Goal: Information Seeking & Learning: Learn about a topic

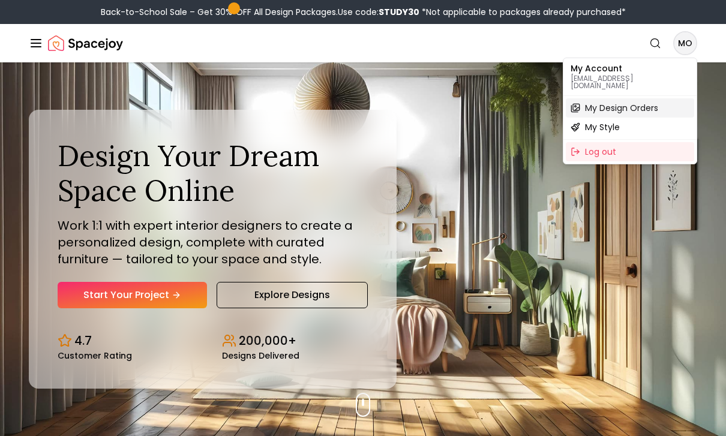
click at [649, 104] on span "My Design Orders" at bounding box center [621, 108] width 73 height 12
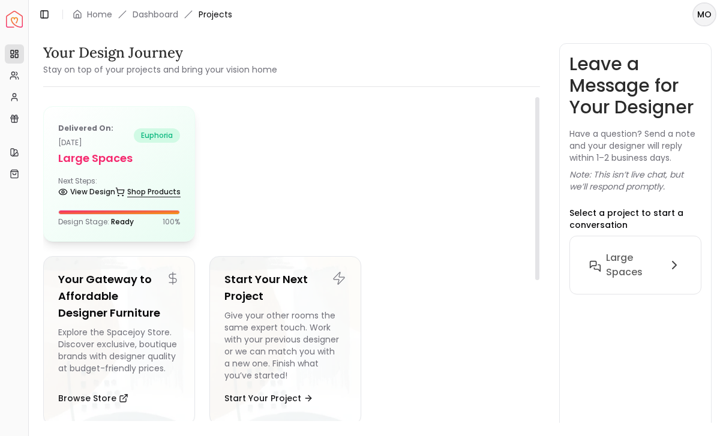
click at [130, 199] on link "Shop Products" at bounding box center [147, 191] width 65 height 17
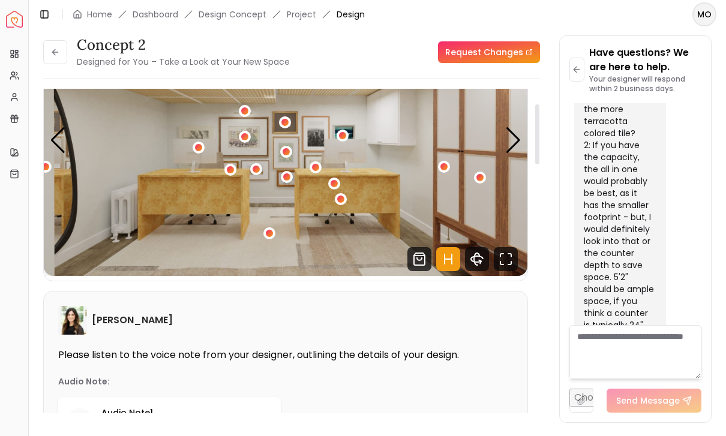
scroll to position [90, 0]
click at [510, 247] on icon "Fullscreen" at bounding box center [505, 259] width 24 height 24
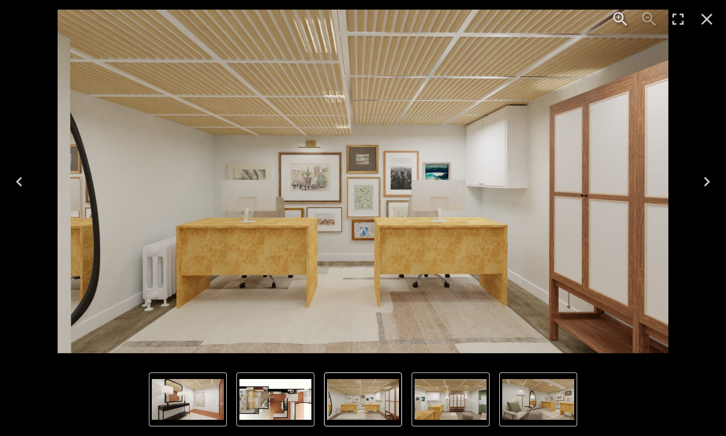
click at [508, 227] on img "1 of 6" at bounding box center [363, 182] width 611 height 344
click at [281, 397] on img "6 of 6" at bounding box center [275, 399] width 72 height 41
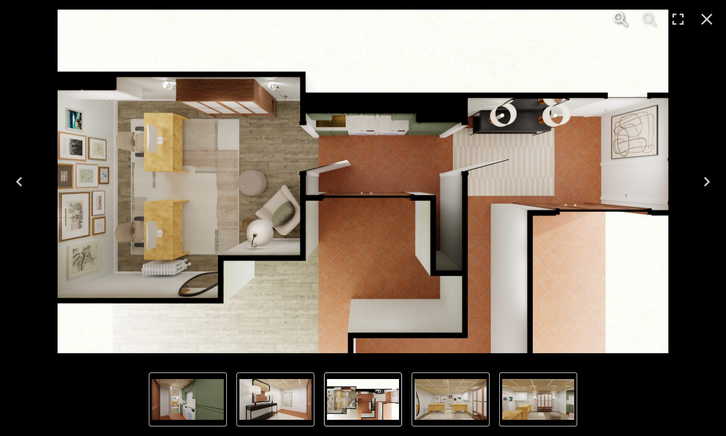
click at [344, 143] on img "6 of 6" at bounding box center [363, 182] width 611 height 344
click at [359, 143] on img "6 of 6" at bounding box center [363, 182] width 611 height 344
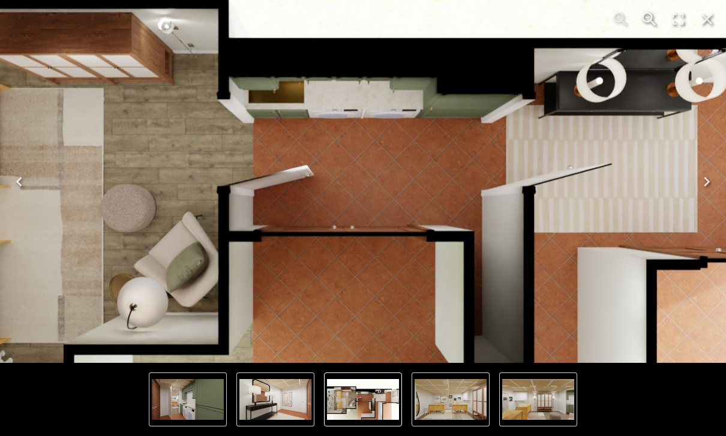
click at [192, 401] on img "4 of 6" at bounding box center [188, 399] width 72 height 41
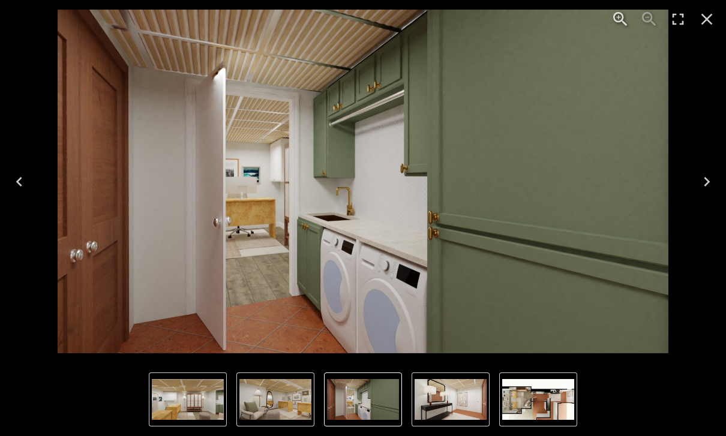
click at [347, 402] on img "4 of 6" at bounding box center [363, 399] width 72 height 41
click at [437, 402] on img "5 of 6" at bounding box center [450, 399] width 72 height 41
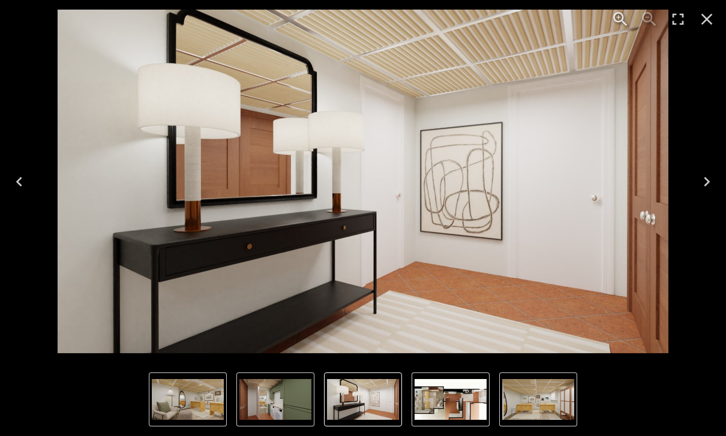
click at [468, 408] on img "6 of 6" at bounding box center [450, 399] width 72 height 41
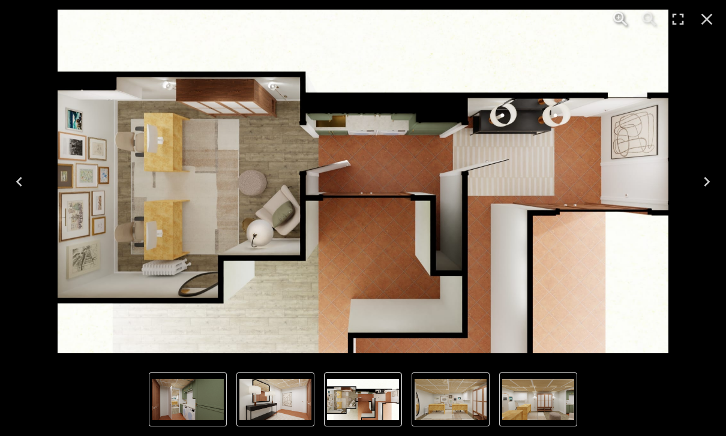
click at [205, 399] on img "4 of 6" at bounding box center [188, 399] width 72 height 41
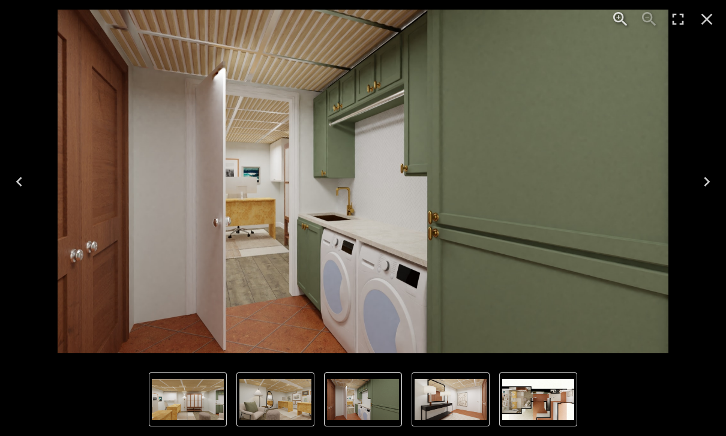
click at [724, 8] on div "Lightbox" at bounding box center [663, 19] width 125 height 38
click at [708, 9] on button "Close" at bounding box center [706, 19] width 29 height 29
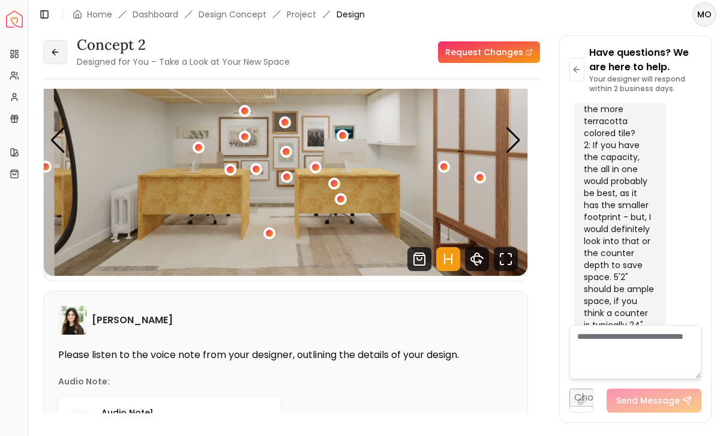
click at [66, 40] on button at bounding box center [55, 52] width 24 height 24
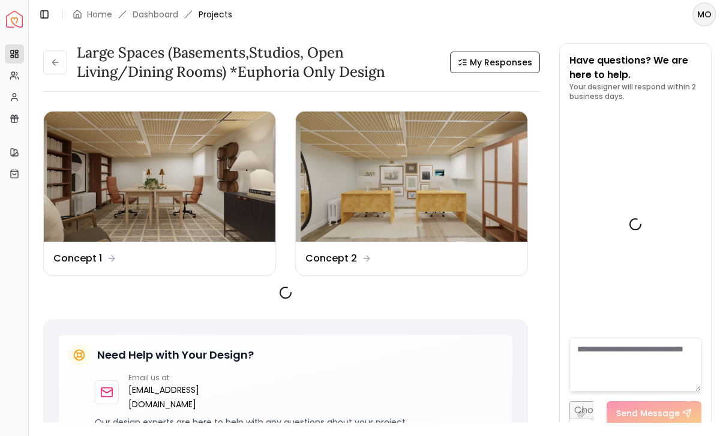
scroll to position [5729, 0]
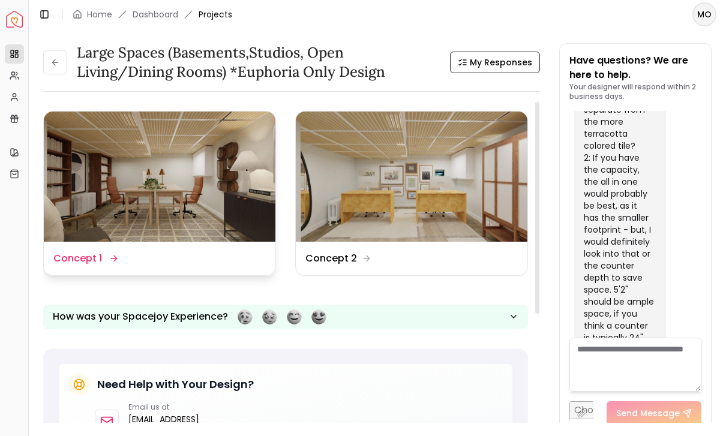
click at [216, 204] on img at bounding box center [159, 177] width 231 height 130
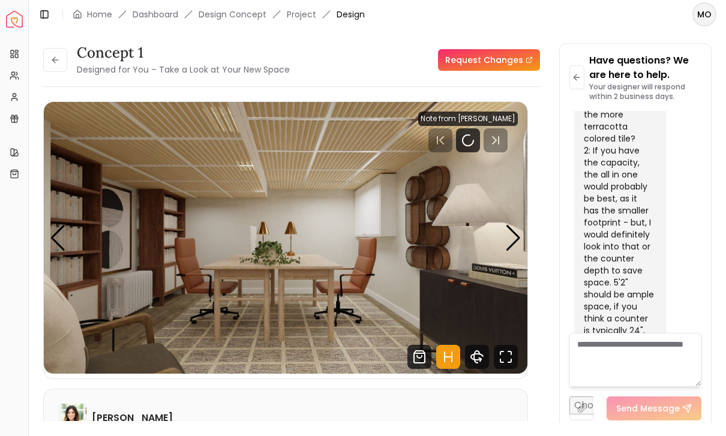
scroll to position [5733, 0]
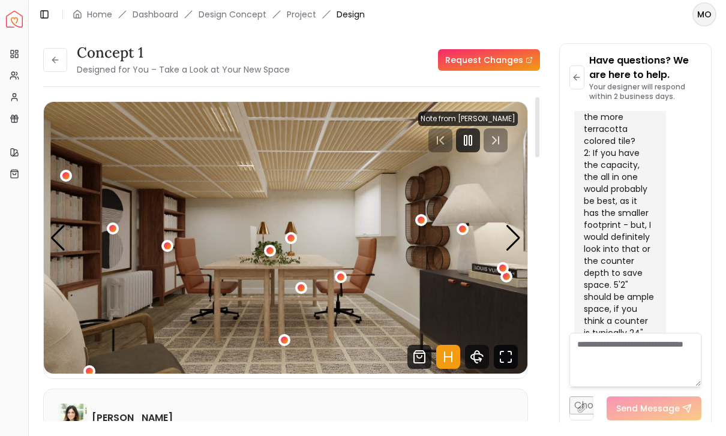
click at [507, 355] on icon "Fullscreen" at bounding box center [505, 357] width 24 height 24
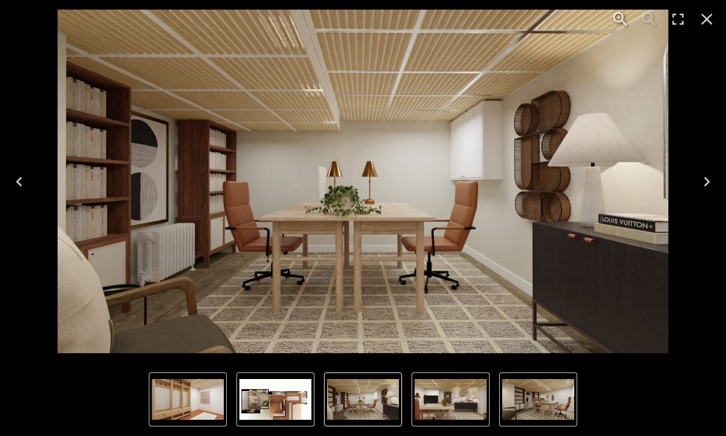
click at [291, 406] on img "6 of 6" at bounding box center [275, 399] width 72 height 41
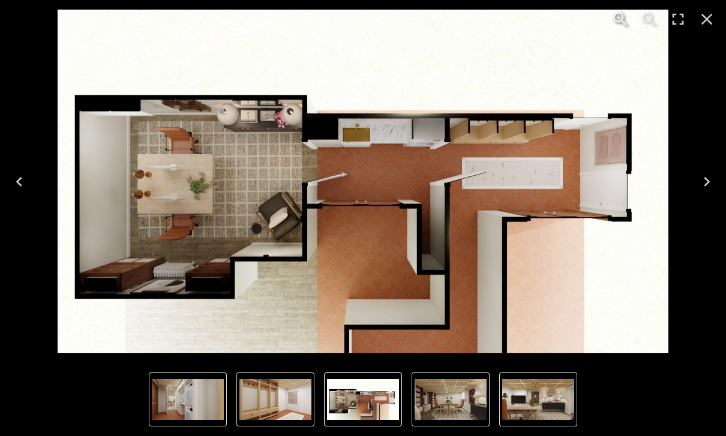
click at [197, 398] on img "4 of 6" at bounding box center [188, 399] width 72 height 41
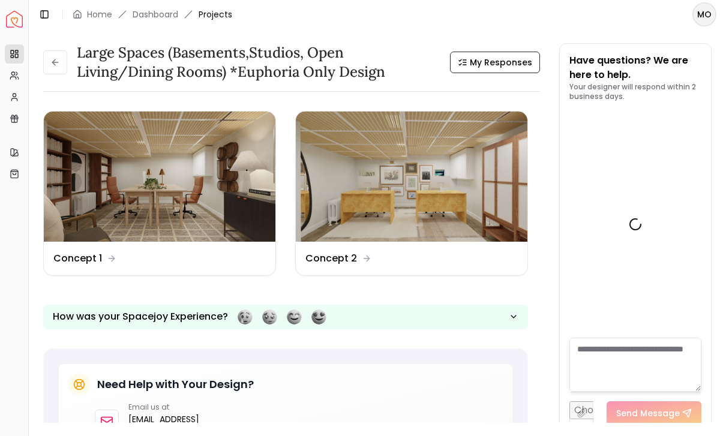
scroll to position [5729, 0]
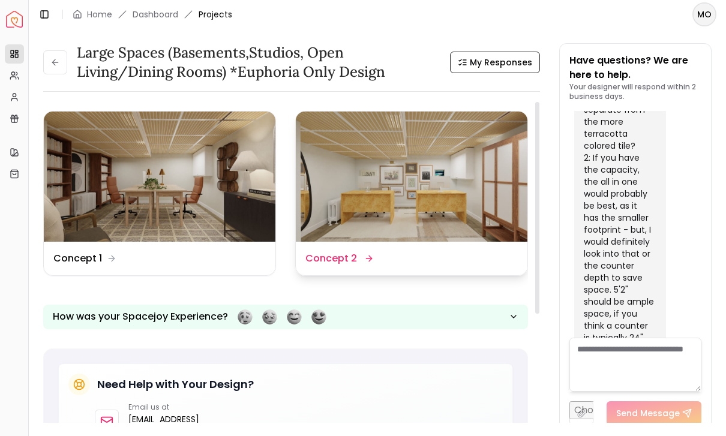
click at [343, 214] on img at bounding box center [411, 177] width 231 height 130
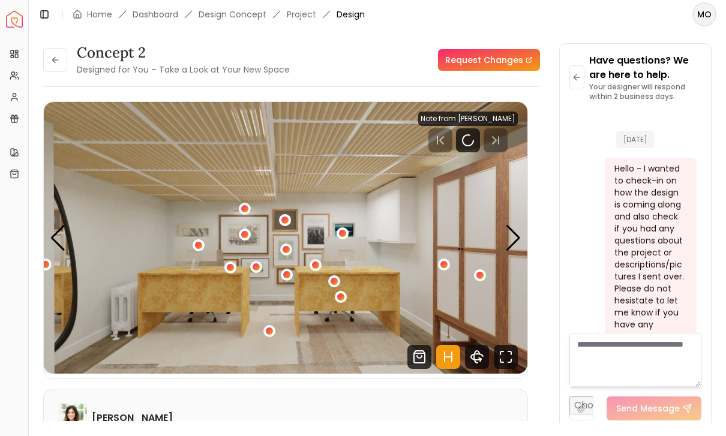
scroll to position [5733, 0]
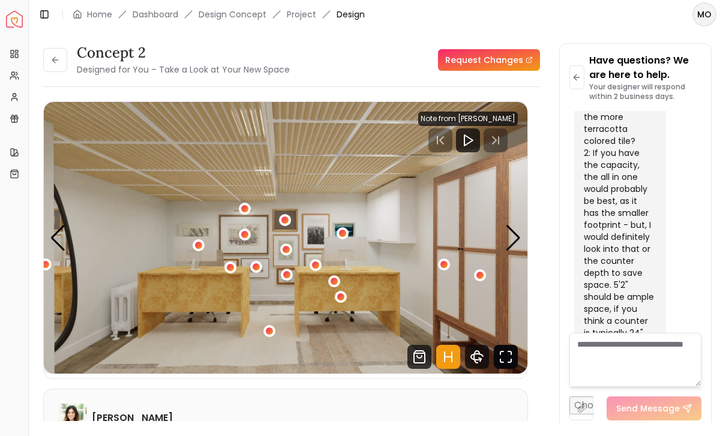
click at [507, 350] on icon "Fullscreen" at bounding box center [505, 357] width 24 height 24
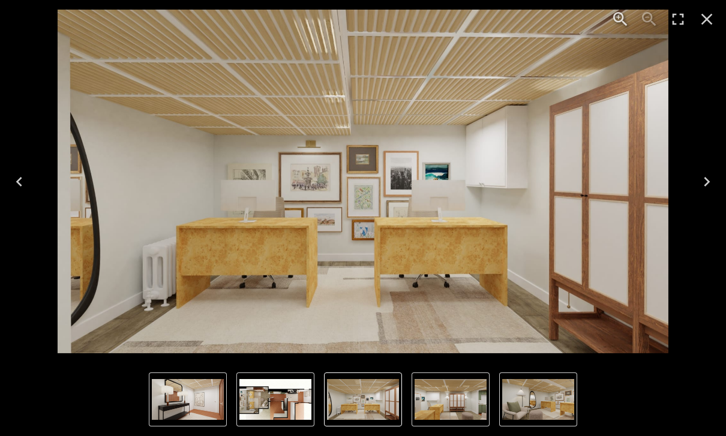
click at [285, 403] on img "6 of 6" at bounding box center [275, 399] width 72 height 41
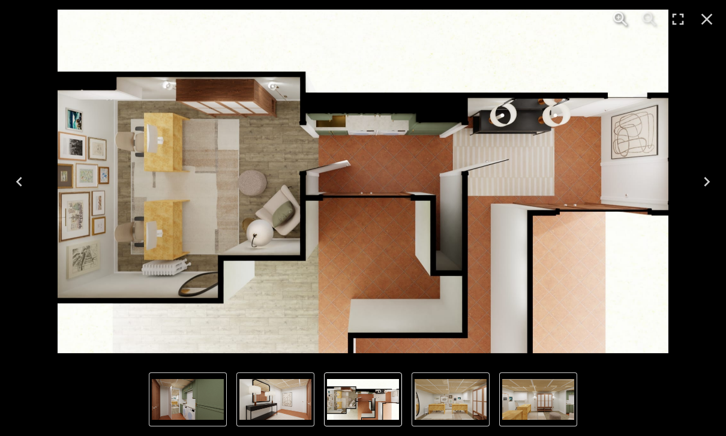
click at [197, 403] on img "4 of 6" at bounding box center [188, 399] width 72 height 41
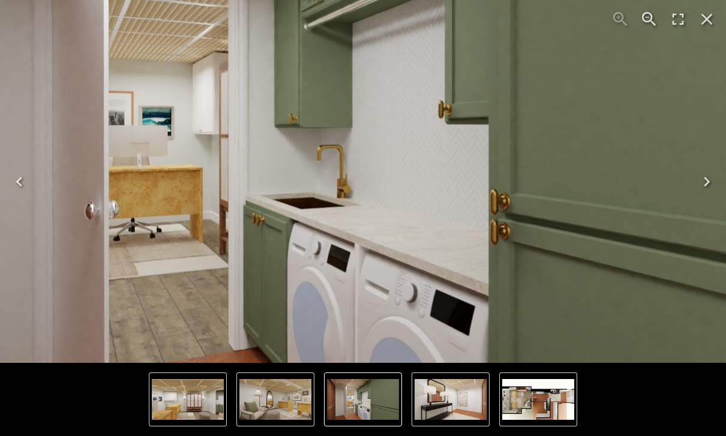
click at [263, 275] on img "4 of 6" at bounding box center [367, 135] width 1151 height 648
click at [707, 21] on icon "Close" at bounding box center [706, 19] width 19 height 19
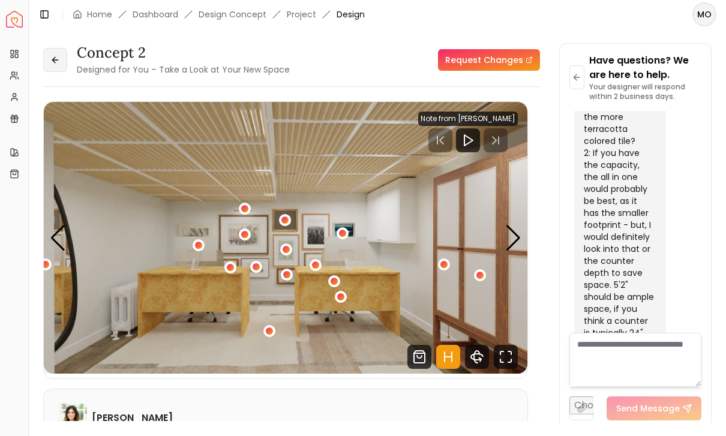
click at [65, 55] on button at bounding box center [55, 60] width 24 height 24
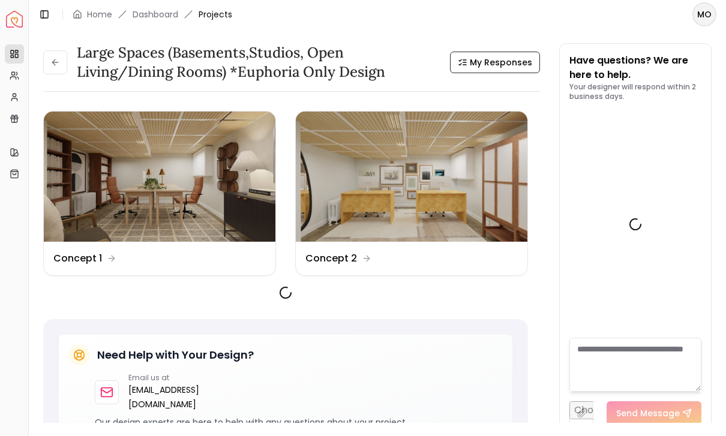
scroll to position [5729, 0]
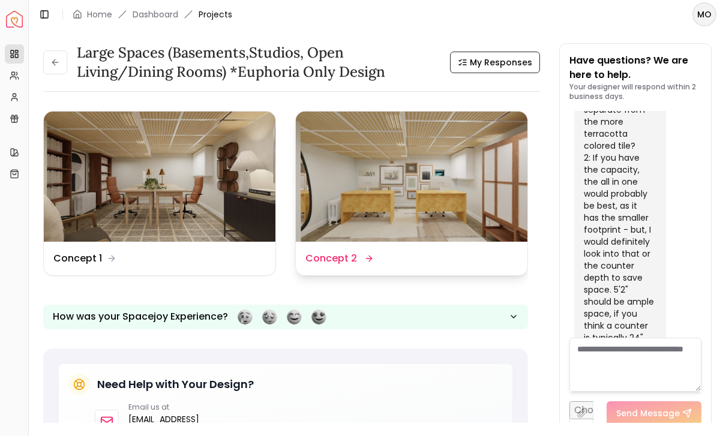
click at [457, 206] on img at bounding box center [411, 177] width 231 height 130
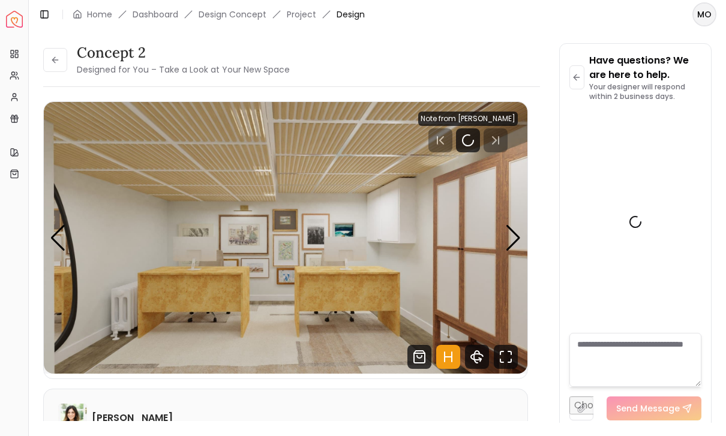
scroll to position [5733, 0]
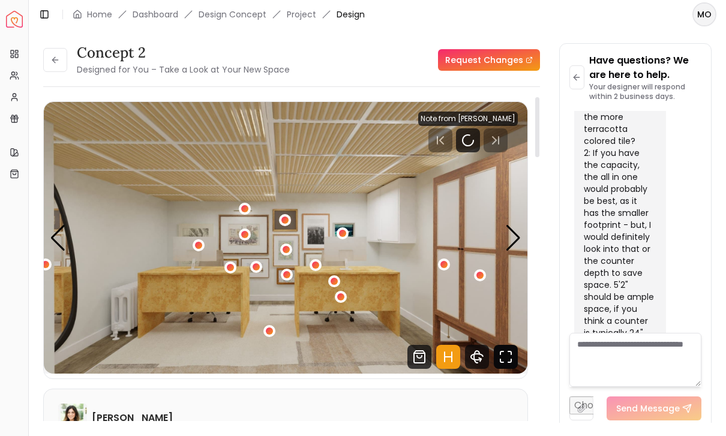
click at [506, 359] on icon "Fullscreen" at bounding box center [505, 357] width 24 height 24
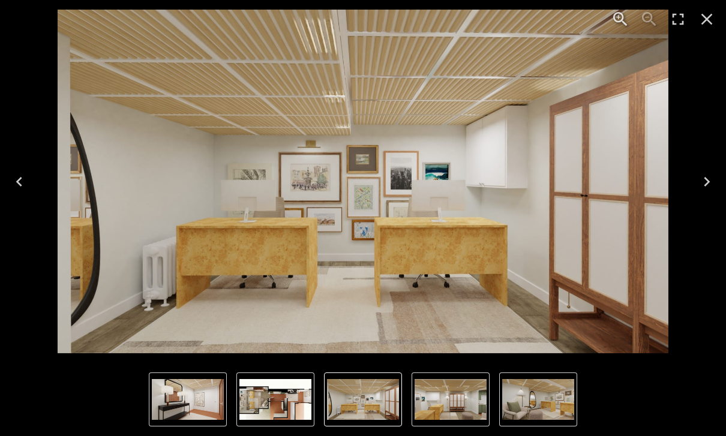
click at [197, 408] on img "5 of 6" at bounding box center [188, 399] width 72 height 41
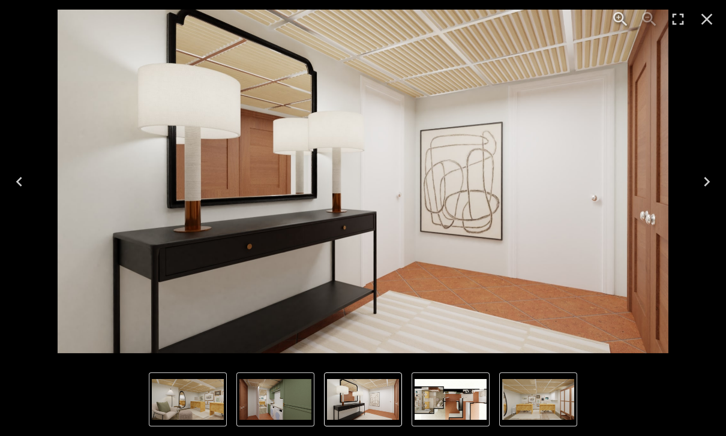
click at [705, 177] on icon "Next" at bounding box center [706, 182] width 6 height 10
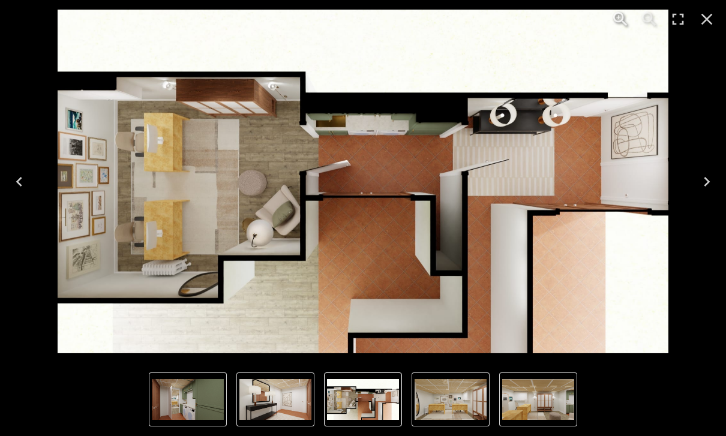
click at [712, 183] on icon "Next" at bounding box center [706, 181] width 19 height 19
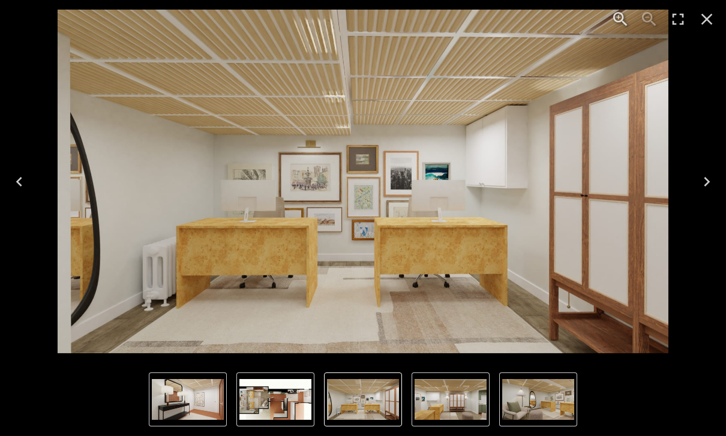
click at [717, 188] on button "Next" at bounding box center [706, 182] width 38 height 48
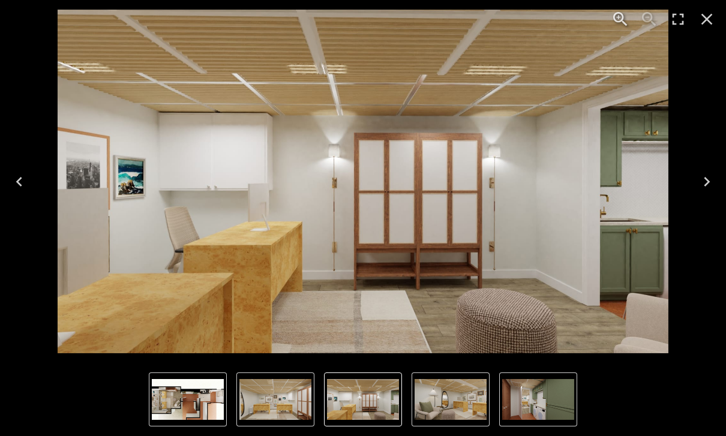
click at [711, 188] on icon "Next" at bounding box center [706, 181] width 19 height 19
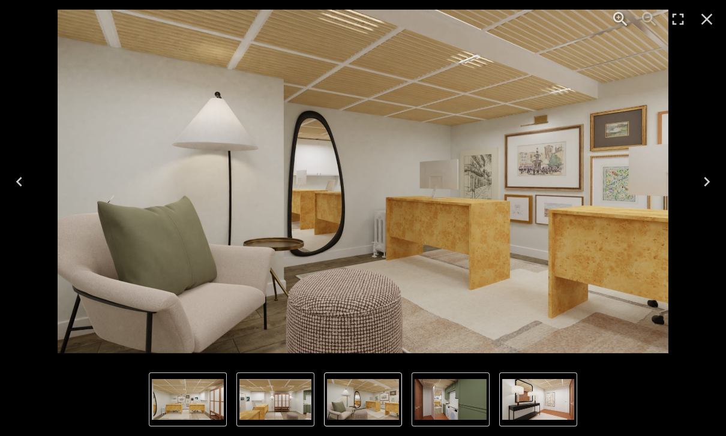
click at [705, 180] on icon "Next" at bounding box center [706, 181] width 19 height 19
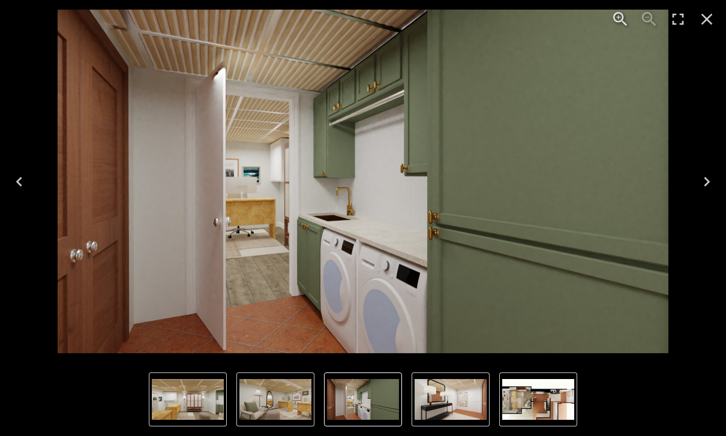
click at [715, 26] on icon "Close" at bounding box center [706, 19] width 19 height 19
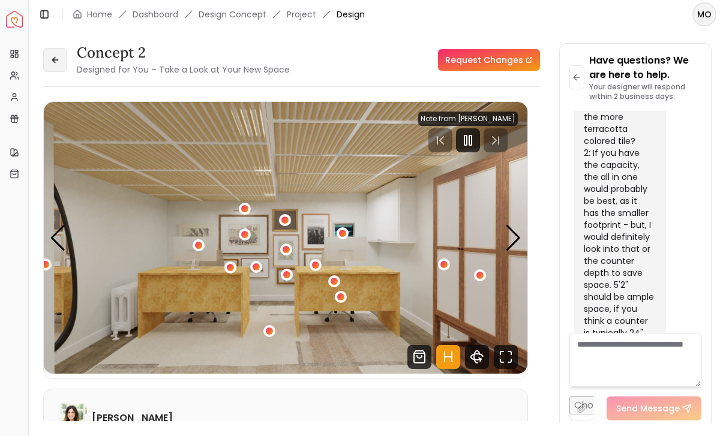
click at [43, 60] on button at bounding box center [55, 60] width 24 height 24
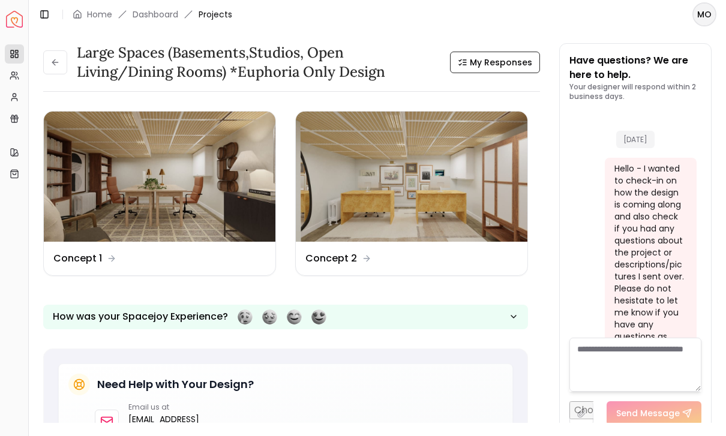
scroll to position [5729, 0]
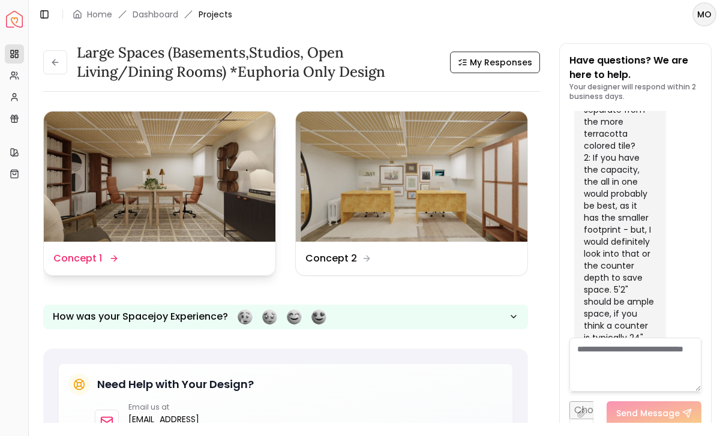
click at [160, 195] on img at bounding box center [159, 177] width 231 height 130
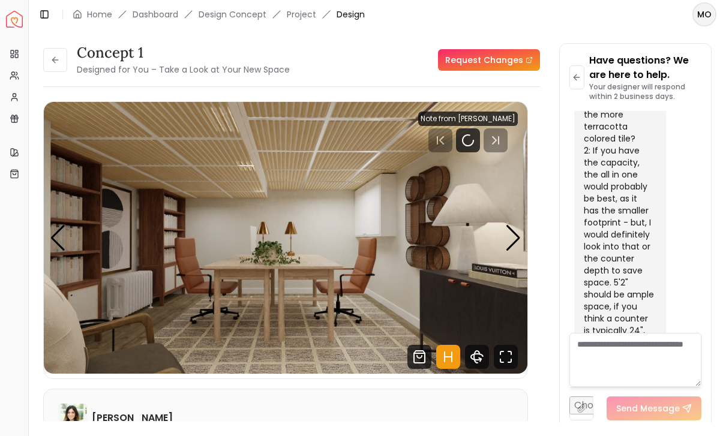
scroll to position [5733, 0]
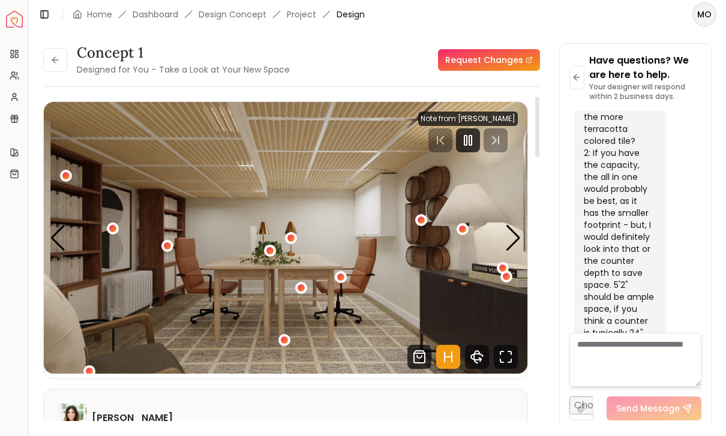
click at [451, 356] on icon "Hotspots Toggle" at bounding box center [451, 357] width 0 height 10
click at [510, 363] on icon "Fullscreen" at bounding box center [505, 357] width 24 height 24
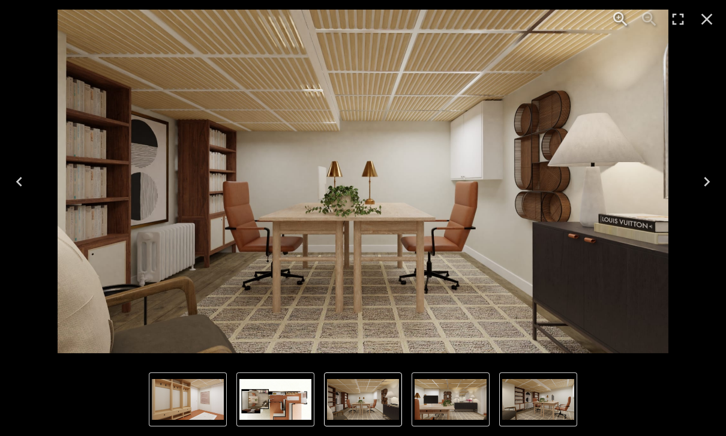
click at [220, 405] on img "5 of 6" at bounding box center [188, 399] width 72 height 41
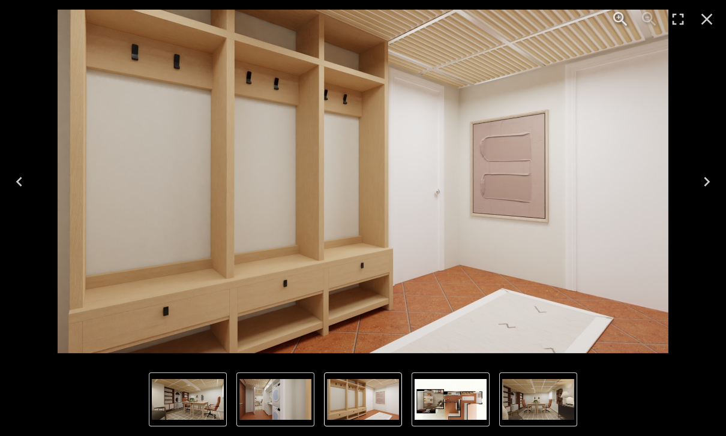
click at [699, 179] on icon "Next" at bounding box center [706, 181] width 19 height 19
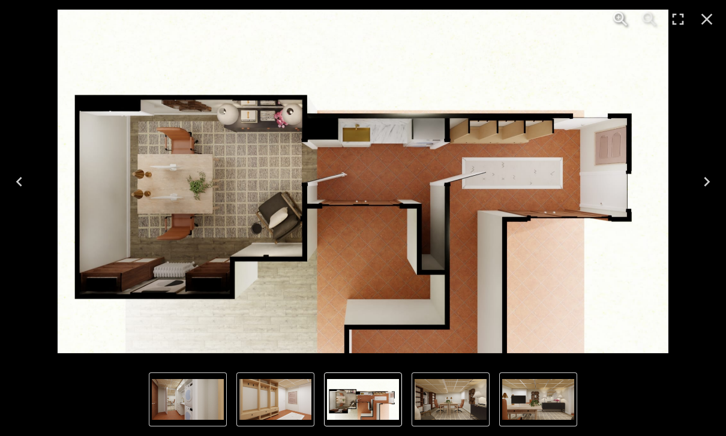
click at [702, 180] on icon "Next" at bounding box center [706, 181] width 19 height 19
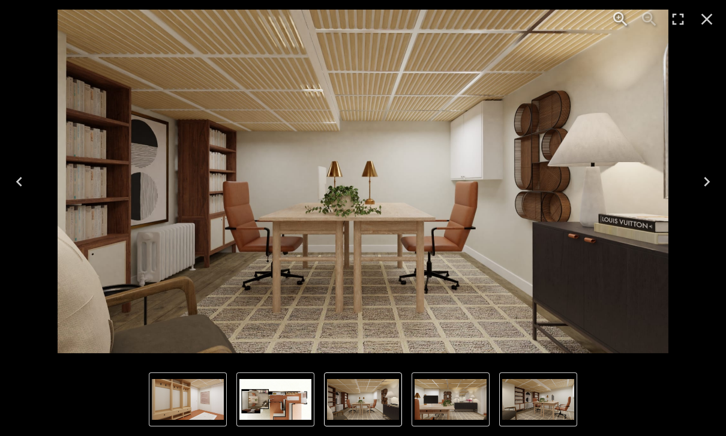
click at [20, 176] on icon "Previous" at bounding box center [19, 181] width 19 height 19
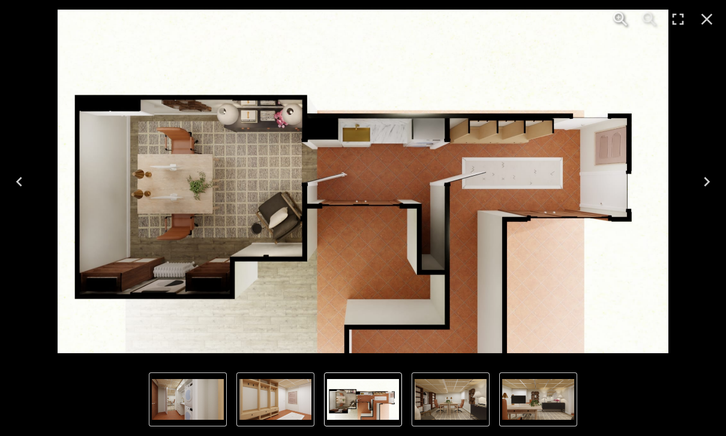
click at [702, 175] on icon "Next" at bounding box center [706, 181] width 19 height 19
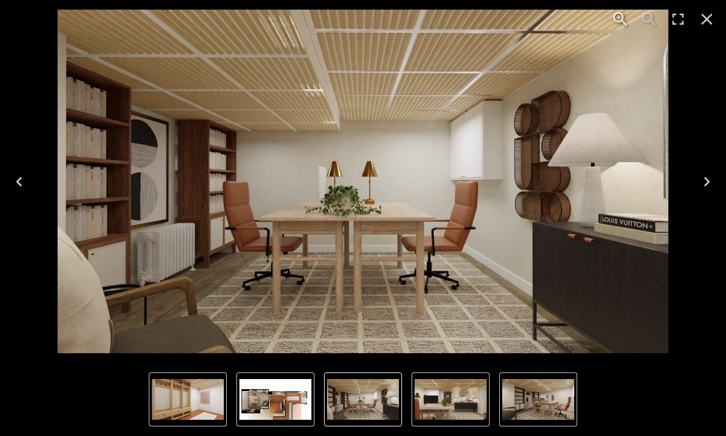
click at [703, 179] on icon "Next" at bounding box center [706, 181] width 19 height 19
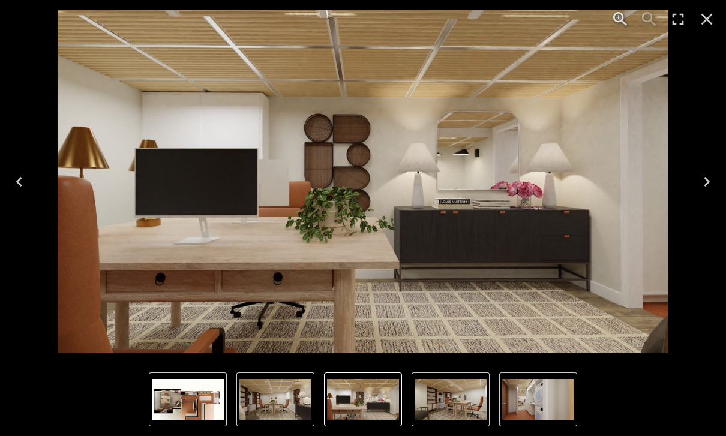
click at [719, 186] on button "Next" at bounding box center [706, 182] width 38 height 48
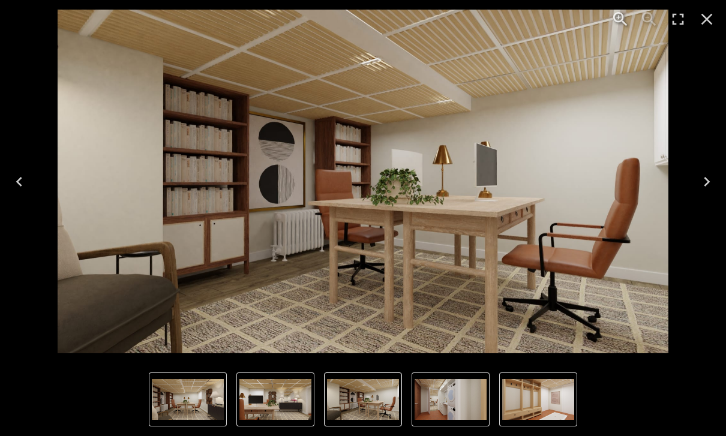
click at [717, 192] on button "Next" at bounding box center [706, 182] width 38 height 48
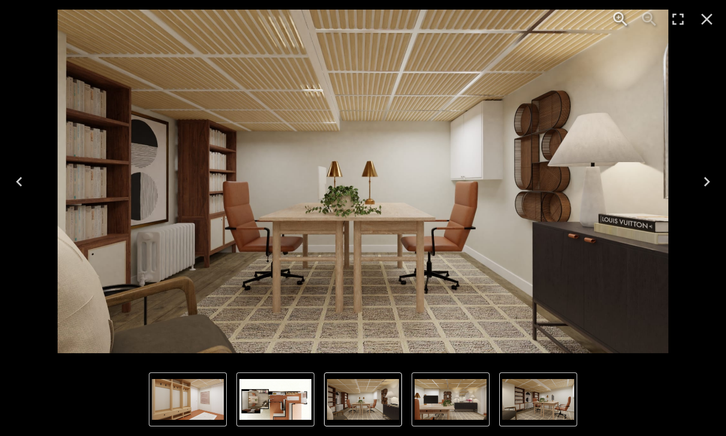
click at [709, 13] on icon "Close" at bounding box center [706, 19] width 19 height 19
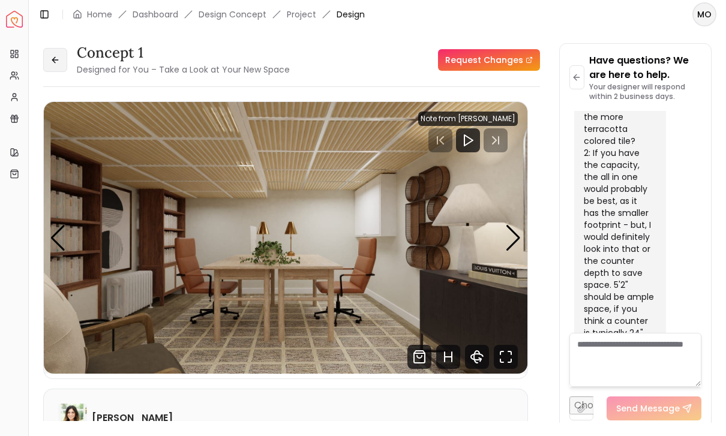
click at [47, 55] on button at bounding box center [55, 60] width 24 height 24
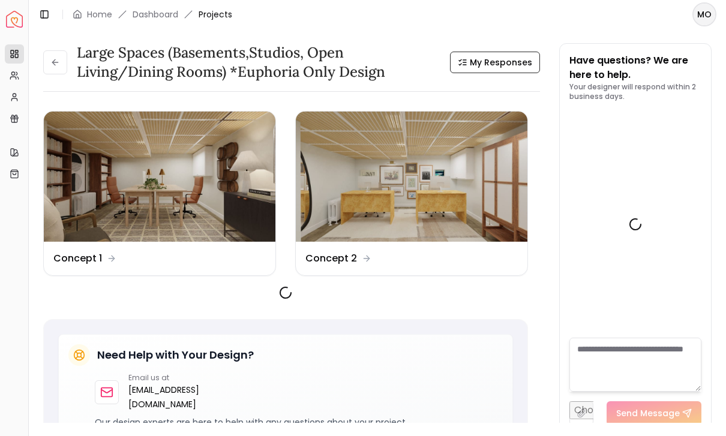
scroll to position [5729, 0]
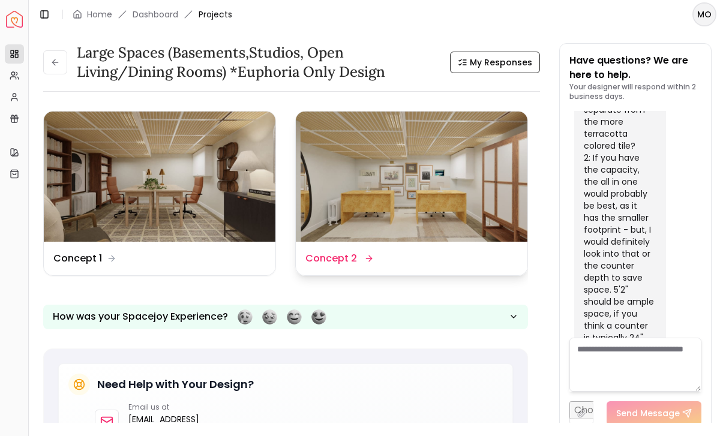
click at [401, 206] on img at bounding box center [411, 177] width 231 height 130
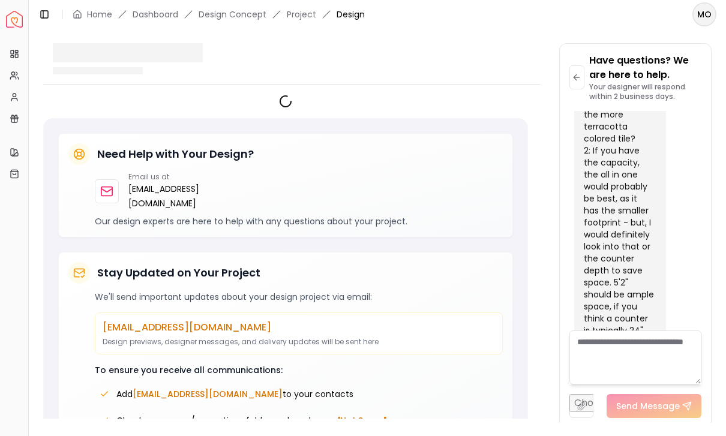
scroll to position [5733, 0]
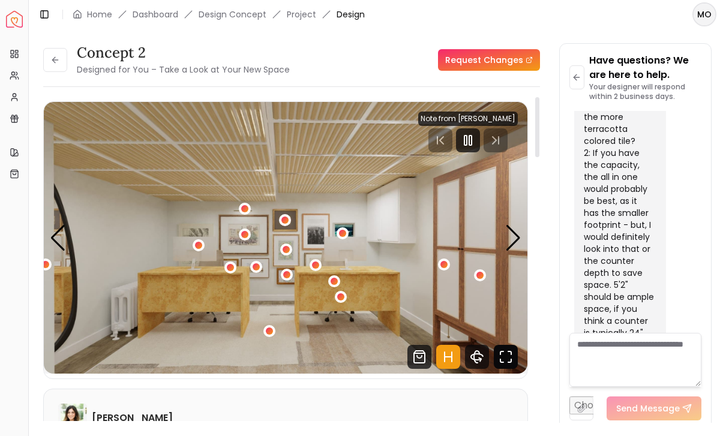
click at [502, 350] on icon "Fullscreen" at bounding box center [505, 357] width 24 height 24
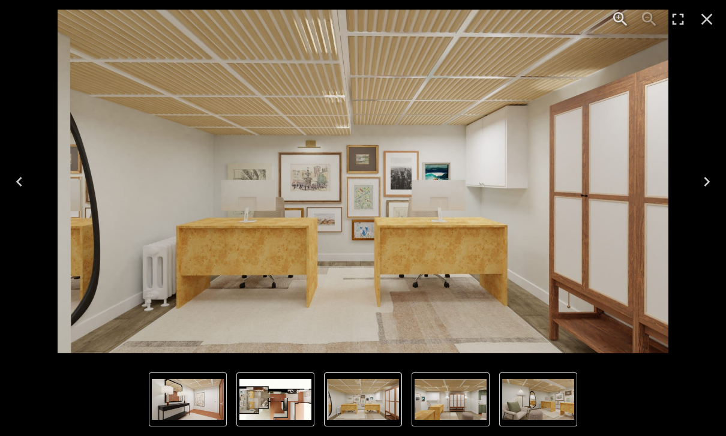
click at [290, 396] on img "6 of 6" at bounding box center [275, 399] width 72 height 41
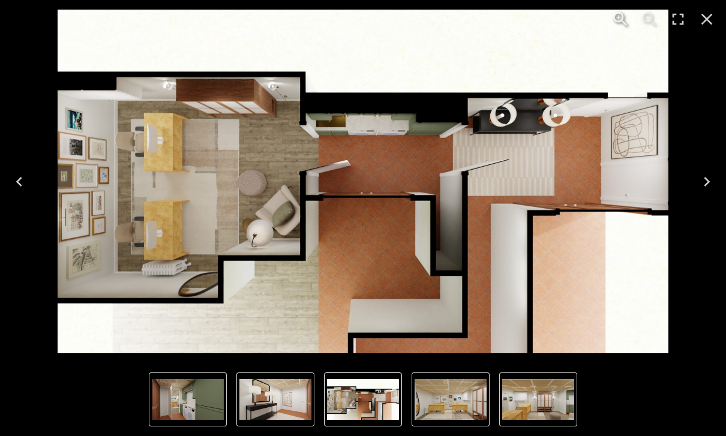
click at [710, 165] on button "Next" at bounding box center [706, 182] width 38 height 48
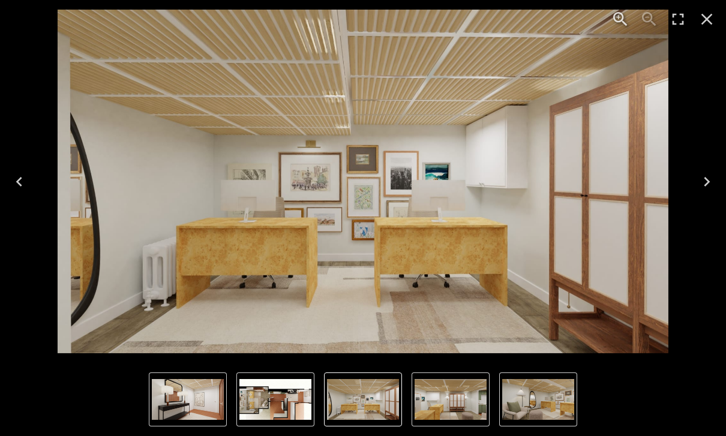
click at [721, 177] on button "Next" at bounding box center [706, 182] width 38 height 48
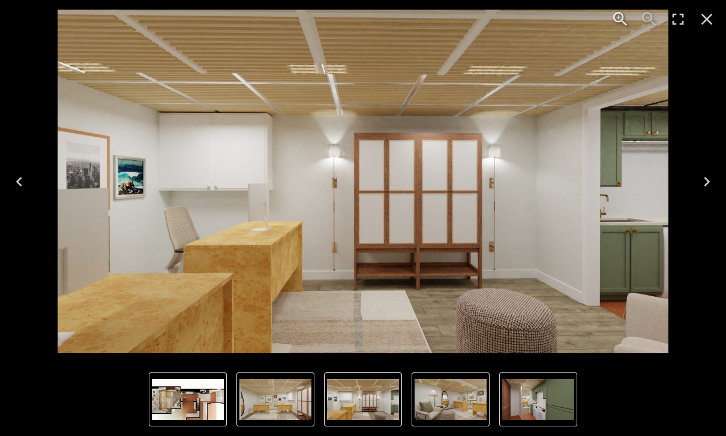
click at [713, 176] on icon "Next" at bounding box center [706, 181] width 19 height 19
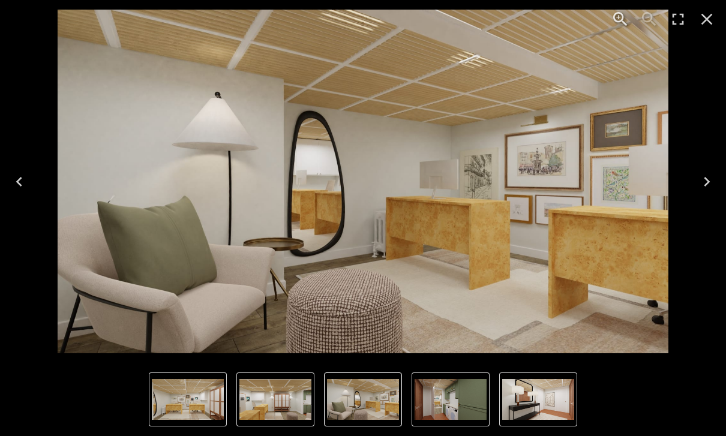
click at [23, 183] on icon "Previous" at bounding box center [19, 181] width 19 height 19
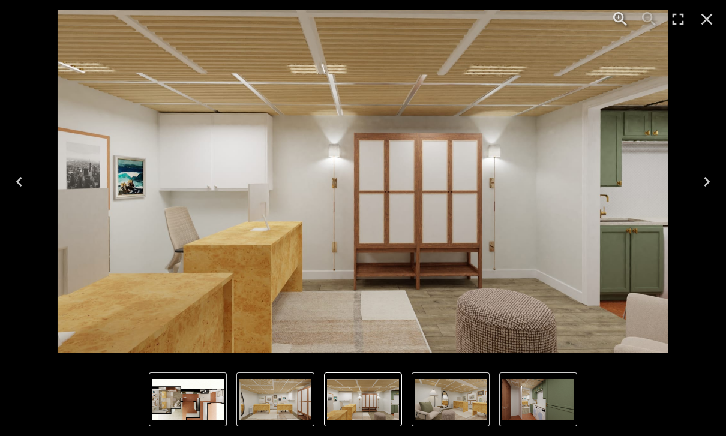
click at [712, 186] on icon "Next" at bounding box center [706, 181] width 19 height 19
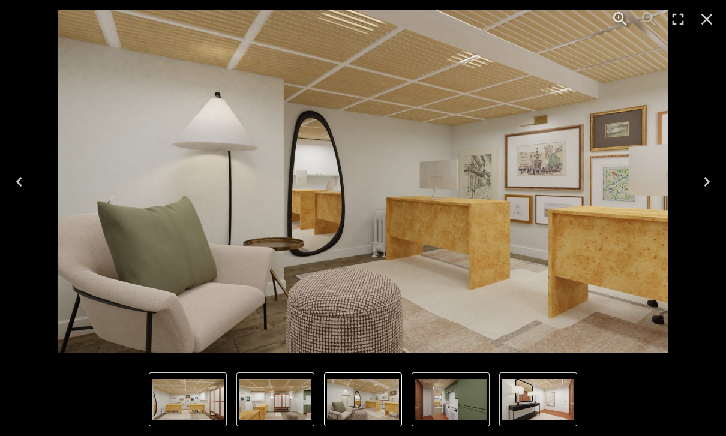
click at [709, 188] on icon "Next" at bounding box center [706, 181] width 19 height 19
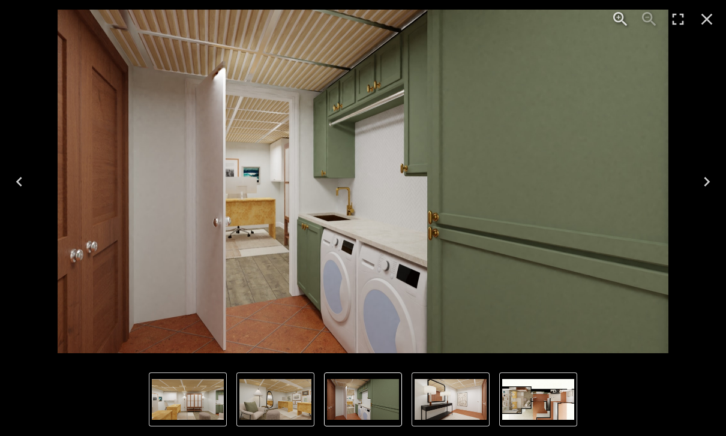
click at [709, 187] on icon "Next" at bounding box center [706, 181] width 19 height 19
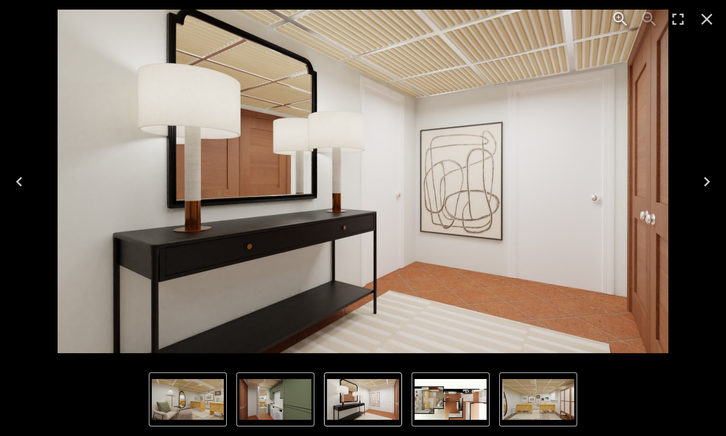
click at [15, 165] on button "Previous" at bounding box center [19, 182] width 38 height 48
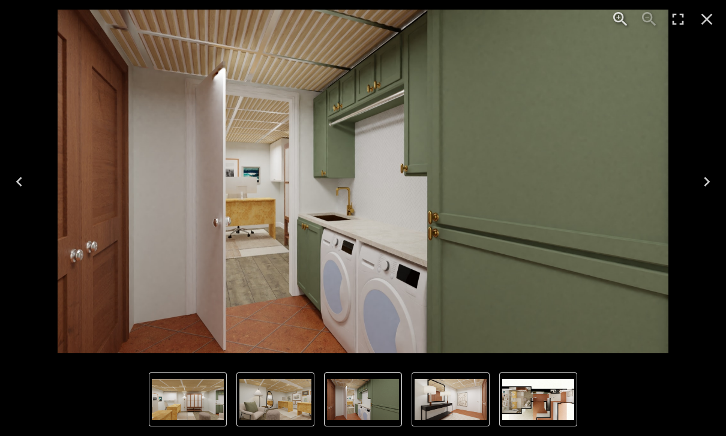
click at [25, 166] on button "Previous" at bounding box center [19, 182] width 38 height 48
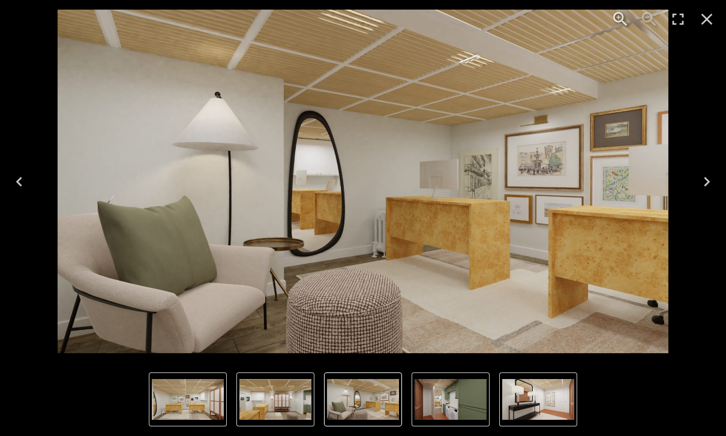
click at [33, 179] on button "Previous" at bounding box center [19, 182] width 38 height 48
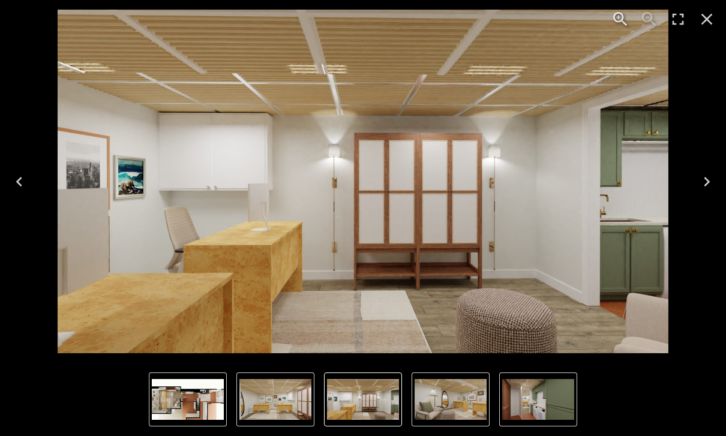
click at [709, 12] on icon "Close" at bounding box center [706, 19] width 19 height 19
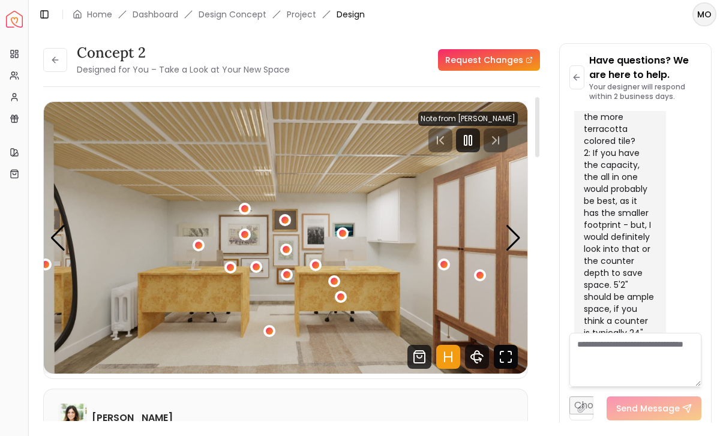
click at [508, 362] on icon "Fullscreen" at bounding box center [509, 360] width 3 height 3
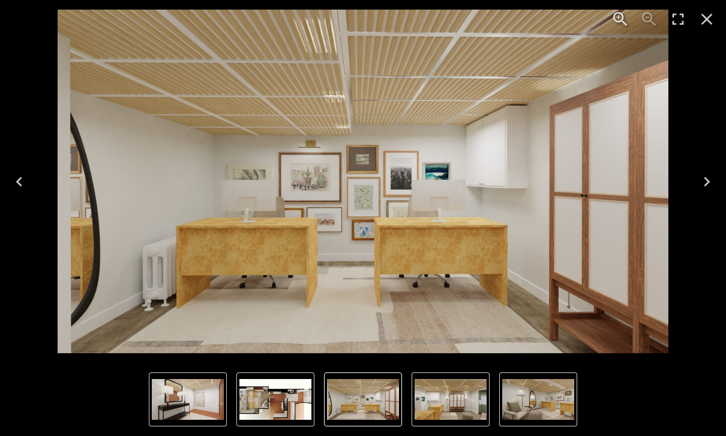
click at [360, 407] on img "1 of 6" at bounding box center [363, 399] width 72 height 41
click at [459, 404] on img "2 of 6" at bounding box center [450, 399] width 72 height 41
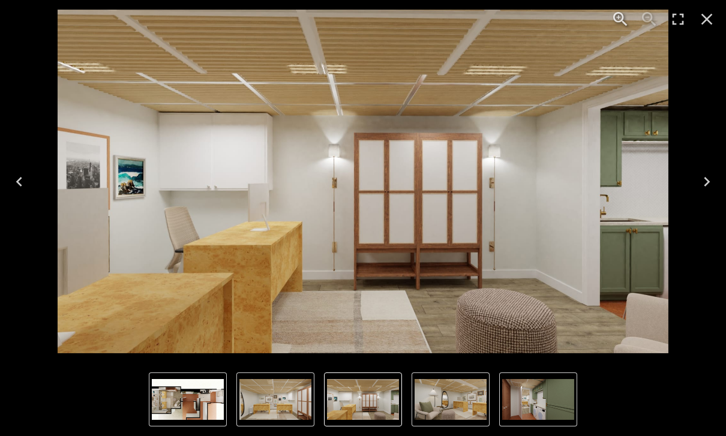
click at [486, 399] on img "3 of 6" at bounding box center [450, 399] width 72 height 41
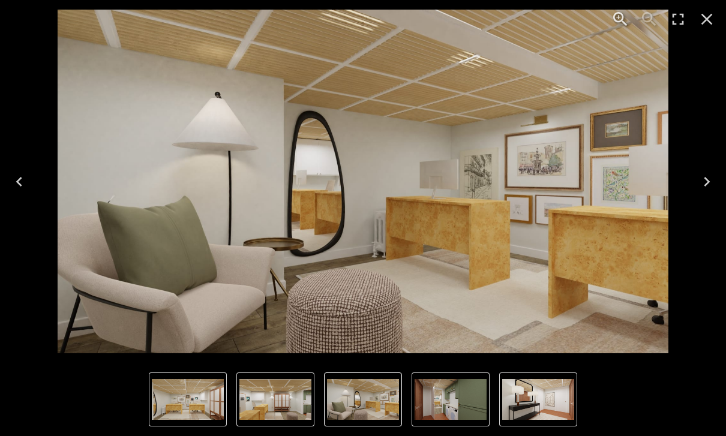
click at [522, 398] on img "5 of 6" at bounding box center [538, 399] width 72 height 41
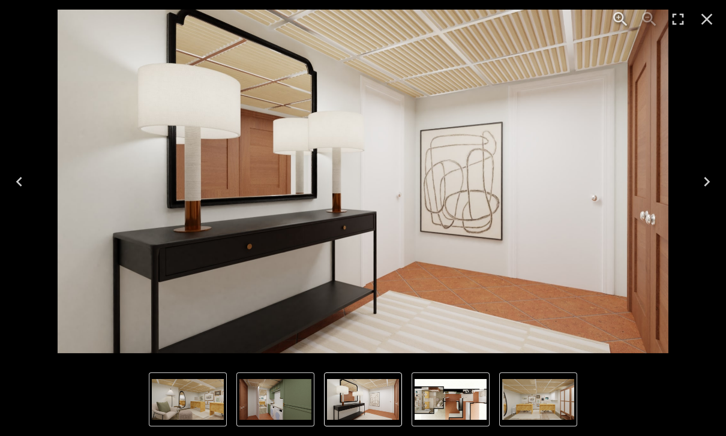
click at [466, 399] on img "6 of 6" at bounding box center [450, 399] width 72 height 41
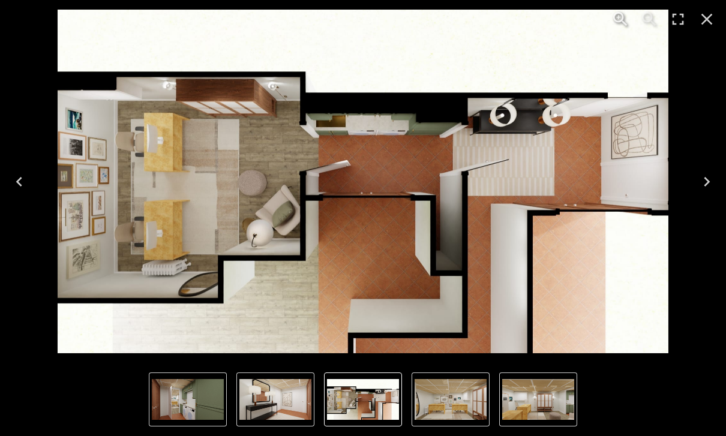
click at [387, 400] on img "6 of 6" at bounding box center [363, 399] width 72 height 41
click at [206, 408] on img "4 of 6" at bounding box center [188, 399] width 72 height 41
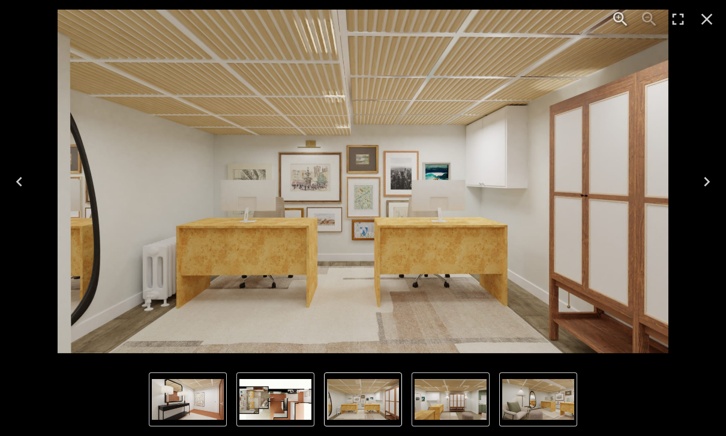
scroll to position [5338, 0]
